Goal: Check status: Check status

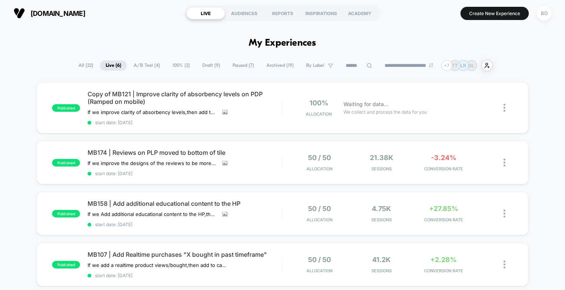
click at [81, 64] on span "All ( 22 )" at bounding box center [86, 65] width 26 height 10
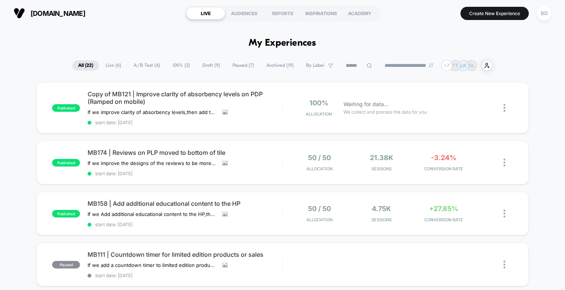
click at [102, 61] on span "Live ( 6 )" at bounding box center [113, 65] width 27 height 10
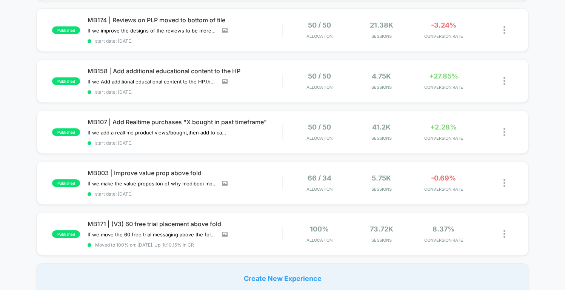
scroll to position [134, 0]
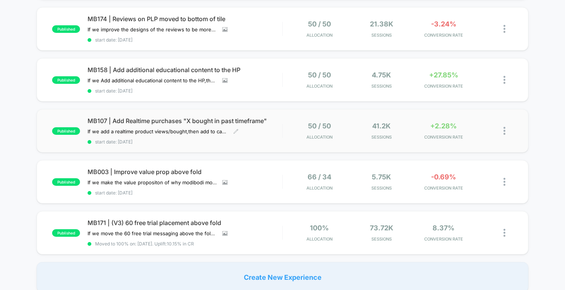
click at [171, 119] on span "MB107 | Add Realtime purchases "X bought in past timeframe"" at bounding box center [185, 121] width 194 height 8
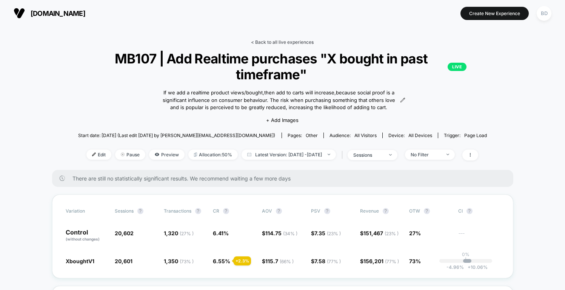
click at [271, 41] on link "< Back to all live experiences" at bounding box center [282, 42] width 63 height 6
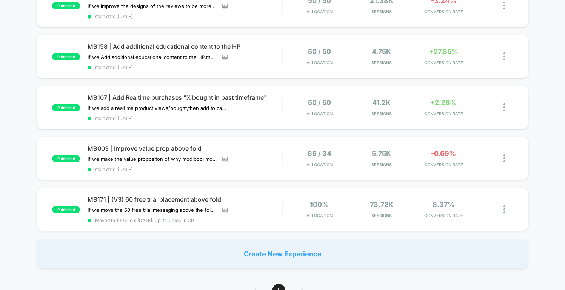
scroll to position [163, 0]
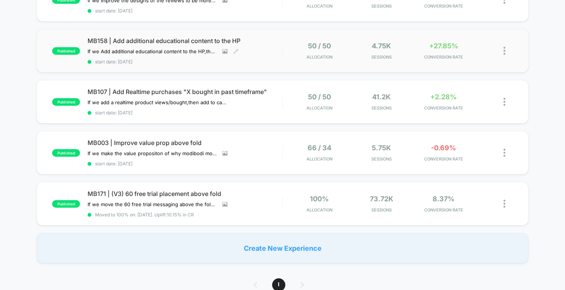
click at [238, 42] on span "MB158 | Add additional educational content to the HP" at bounding box center [185, 41] width 194 height 8
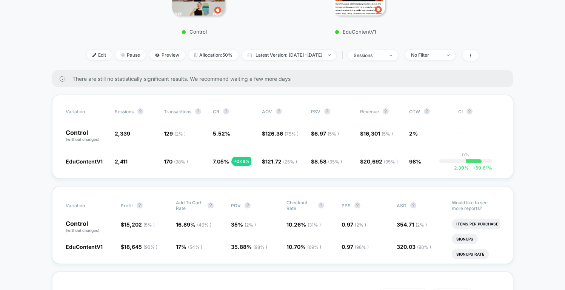
scroll to position [209, 0]
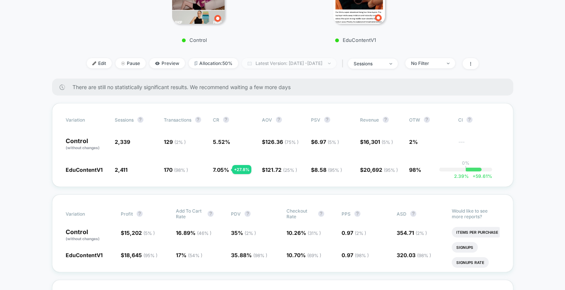
click at [331, 62] on span "Latest Version: [DATE] - [DATE]" at bounding box center [289, 63] width 94 height 10
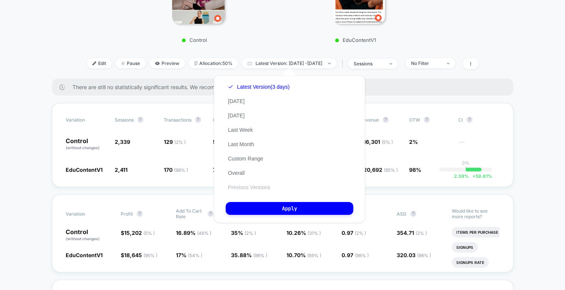
click at [250, 188] on button "Previous Versions" at bounding box center [249, 187] width 47 height 7
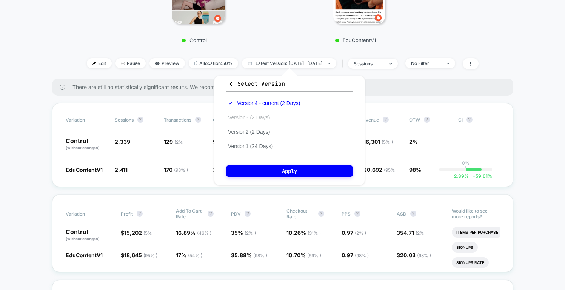
click at [252, 120] on button "Version 3 (2 Days)" at bounding box center [249, 117] width 46 height 7
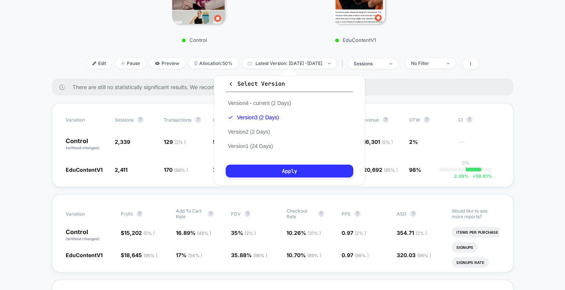
click at [287, 170] on button "Apply" at bounding box center [290, 171] width 128 height 13
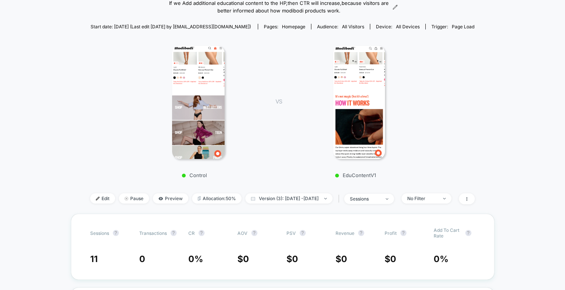
scroll to position [70, 0]
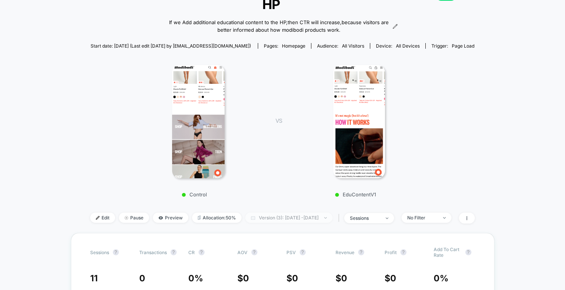
click at [288, 212] on span "Version (3): [DATE] - [DATE]" at bounding box center [288, 217] width 87 height 10
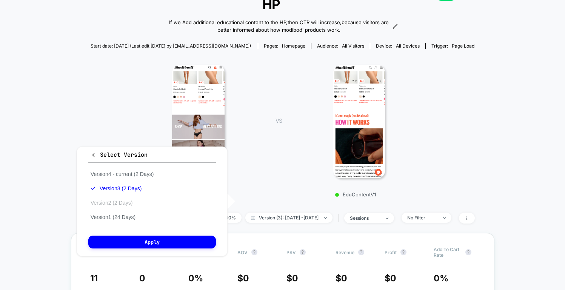
click at [121, 204] on button "Version 2 (2 Days)" at bounding box center [111, 202] width 46 height 7
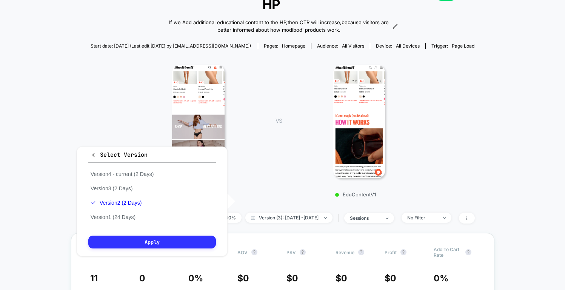
click at [139, 241] on button "Apply" at bounding box center [152, 242] width 128 height 13
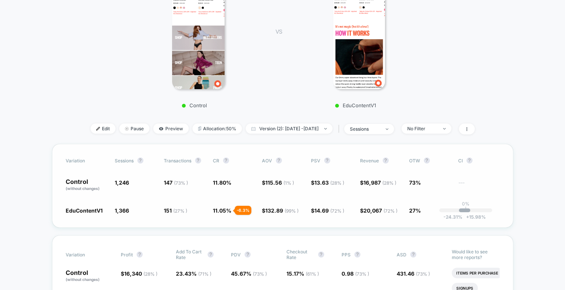
scroll to position [165, 0]
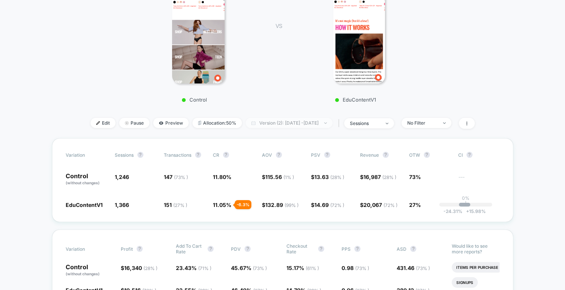
click at [258, 118] on span "Version (2): [DATE] - [DATE]" at bounding box center [289, 123] width 87 height 10
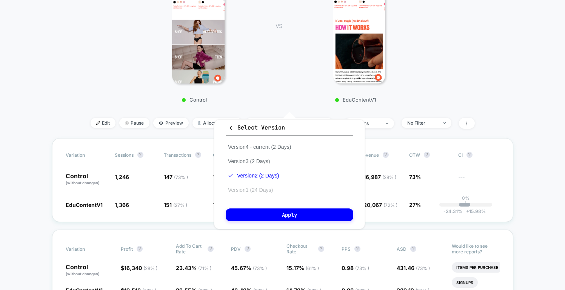
click at [263, 191] on button "Version 1 (24 Days)" at bounding box center [250, 189] width 49 height 7
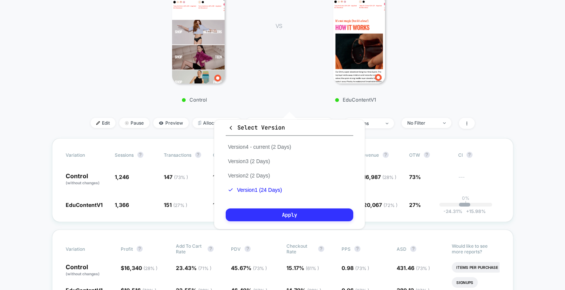
click at [276, 212] on button "Apply" at bounding box center [290, 214] width 128 height 13
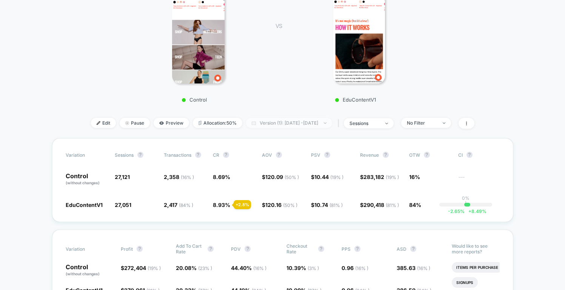
click at [291, 118] on span "Version (1): [DATE] - [DATE]" at bounding box center [289, 123] width 86 height 10
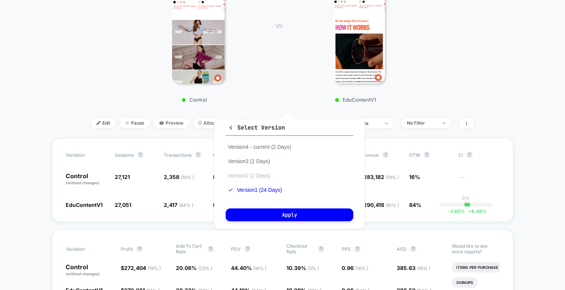
click at [266, 174] on button "Version 2 (2 Days)" at bounding box center [249, 175] width 46 height 7
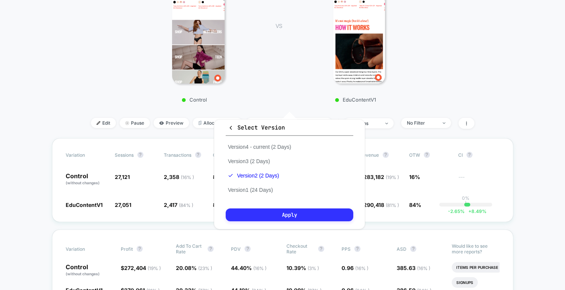
click at [280, 209] on button "Apply" at bounding box center [290, 214] width 128 height 13
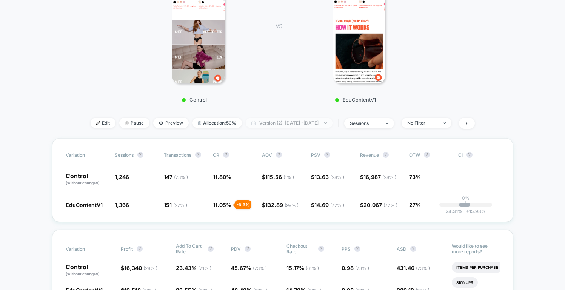
click at [294, 118] on span "Version (2): [DATE] - [DATE]" at bounding box center [289, 123] width 87 height 10
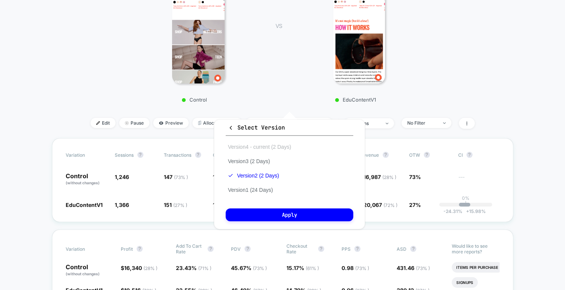
click at [280, 143] on button "Version 4 - current (2 Days)" at bounding box center [260, 146] width 68 height 7
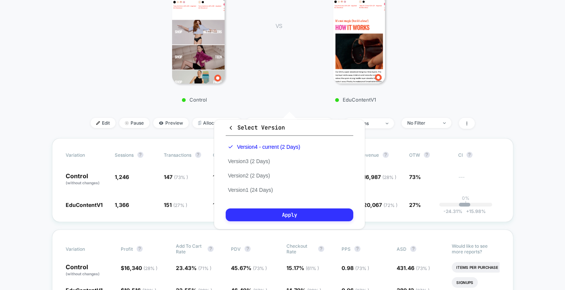
click at [289, 217] on button "Apply" at bounding box center [290, 214] width 128 height 13
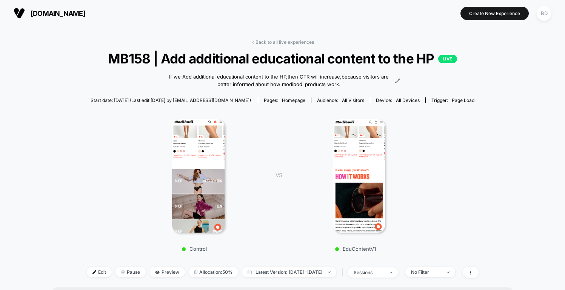
click at [331, 61] on span "MB158 | Add additional educational content to the HP LIVE" at bounding box center [282, 59] width 353 height 16
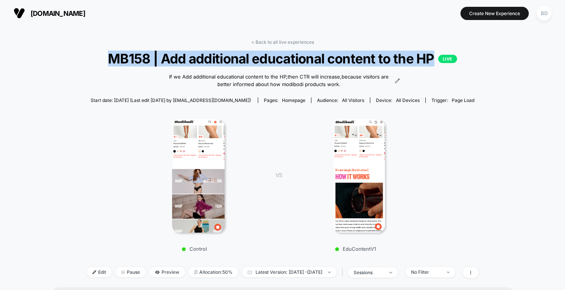
copy span "MB158 | Add additional educational content to the HP"
